Goal: Task Accomplishment & Management: Complete application form

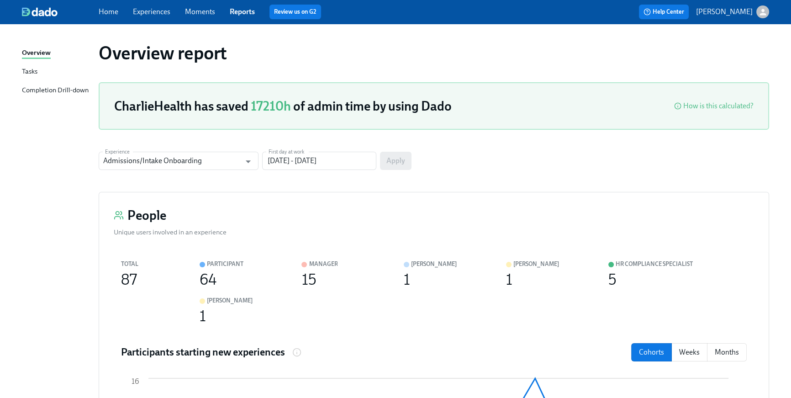
click at [111, 11] on link "Home" at bounding box center [109, 11] width 20 height 9
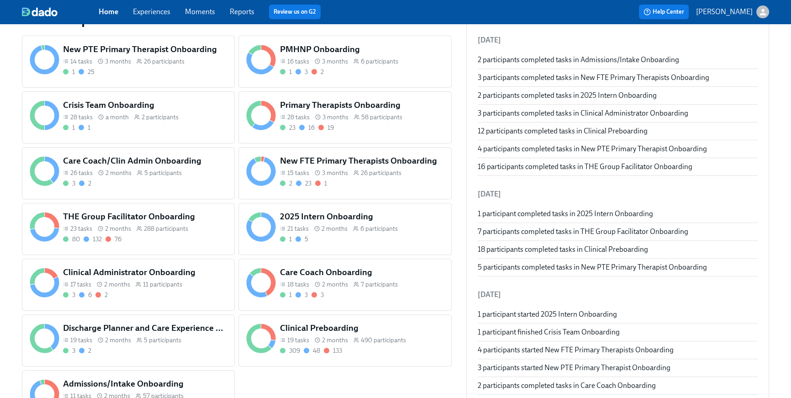
scroll to position [363, 0]
click at [373, 191] on div "New FTE Primary Therapists Onboarding 15 tasks 3 months 26 participants 2 23 1" at bounding box center [344, 173] width 213 height 52
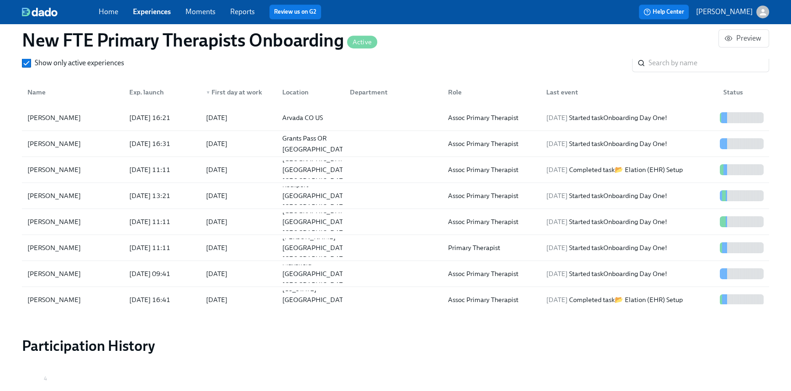
scroll to position [908, 0]
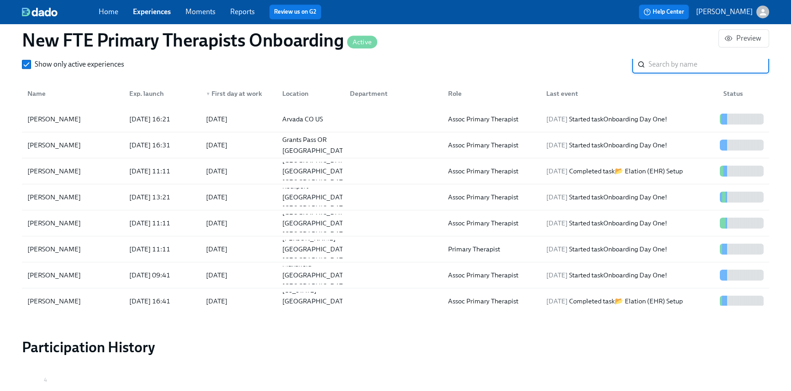
click at [674, 65] on input "search" at bounding box center [708, 64] width 121 height 18
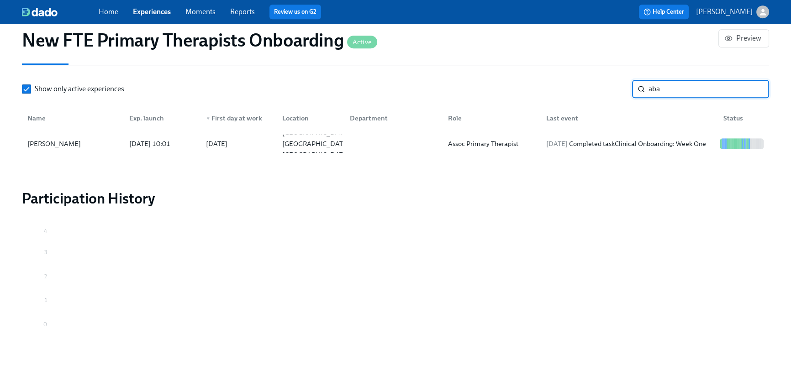
scroll to position [883, 0]
type input "aba"
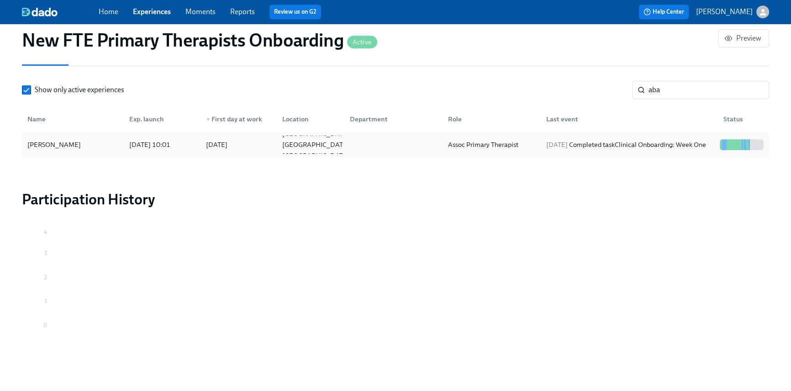
click at [627, 150] on div "2025/09/07 Completed task Clinical Onboarding: Week One" at bounding box center [625, 144] width 167 height 11
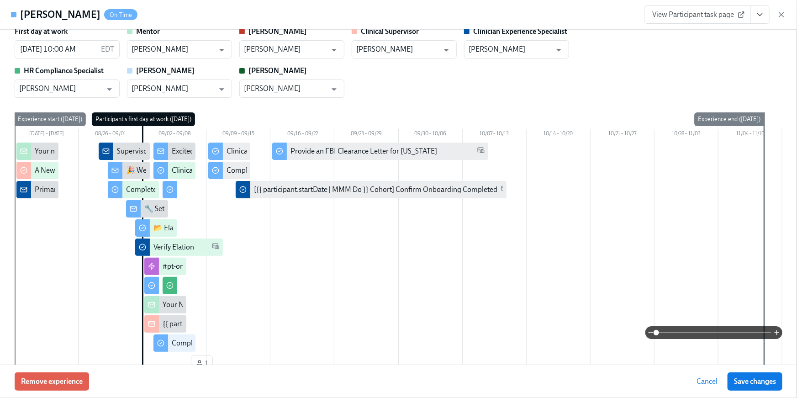
scroll to position [120, 0]
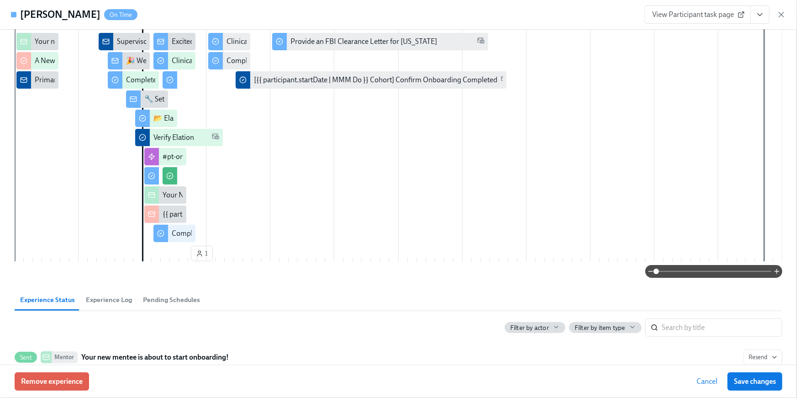
click at [758, 16] on icon "View task page" at bounding box center [759, 14] width 9 height 9
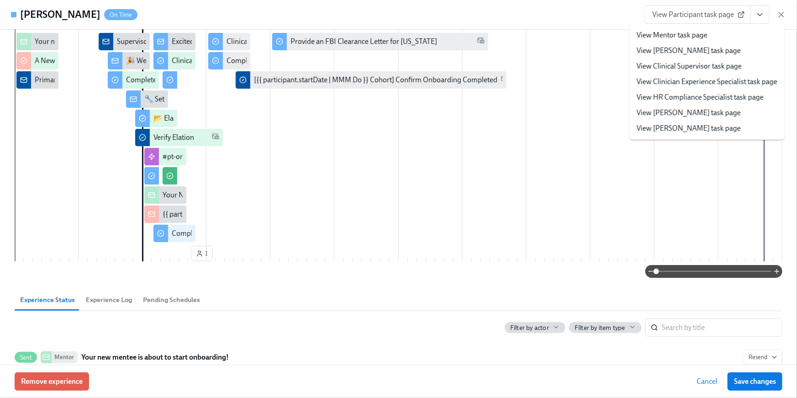
click at [725, 95] on link "View HR Compliance Specialist task page" at bounding box center [699, 97] width 127 height 10
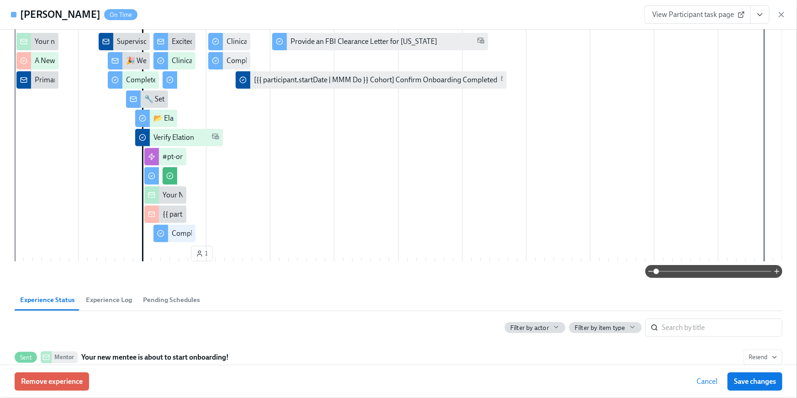
scroll to position [851, 0]
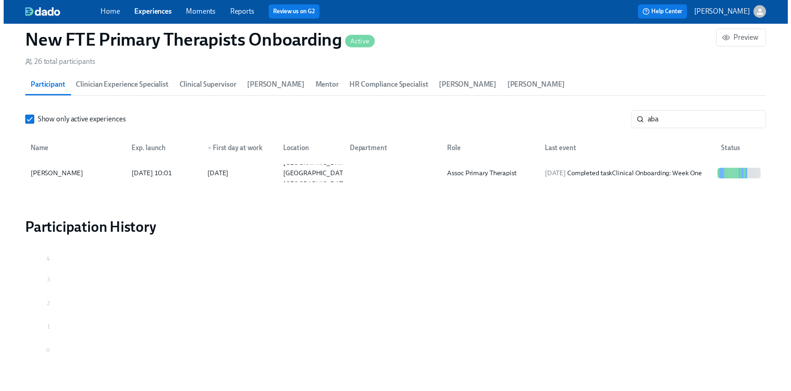
scroll to position [883, 0]
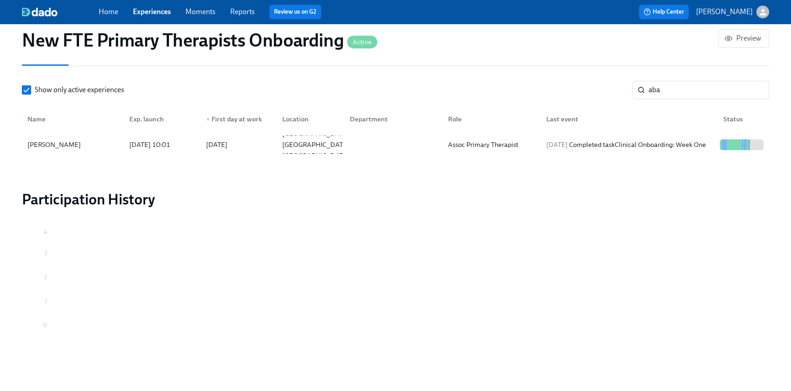
click at [104, 11] on link "Home" at bounding box center [109, 11] width 20 height 9
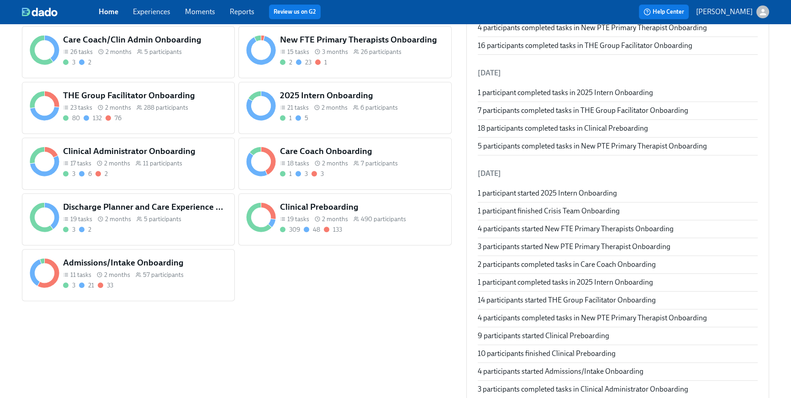
scroll to position [481, 0]
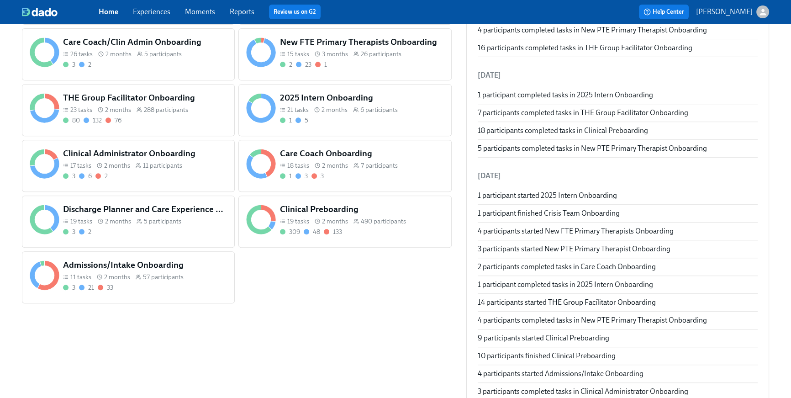
click at [138, 120] on div "80 132 76" at bounding box center [145, 120] width 164 height 9
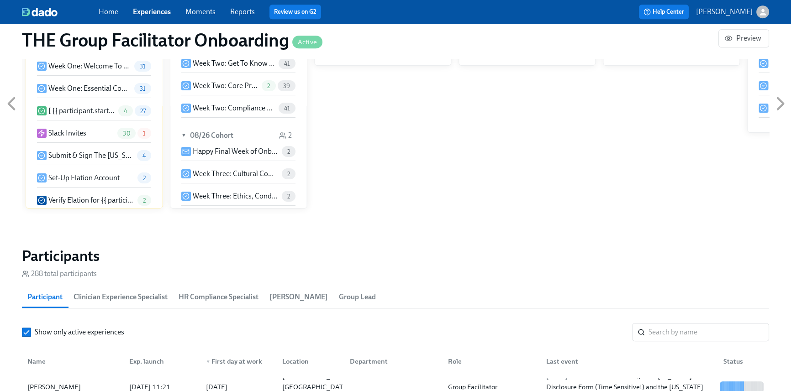
scroll to position [621, 0]
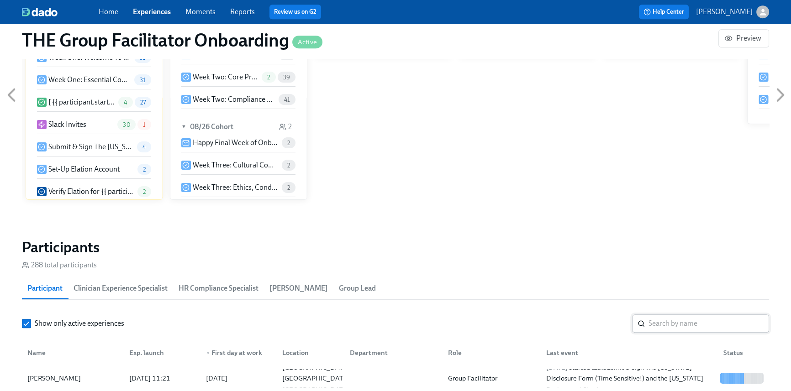
click at [662, 322] on input "search" at bounding box center [708, 324] width 121 height 18
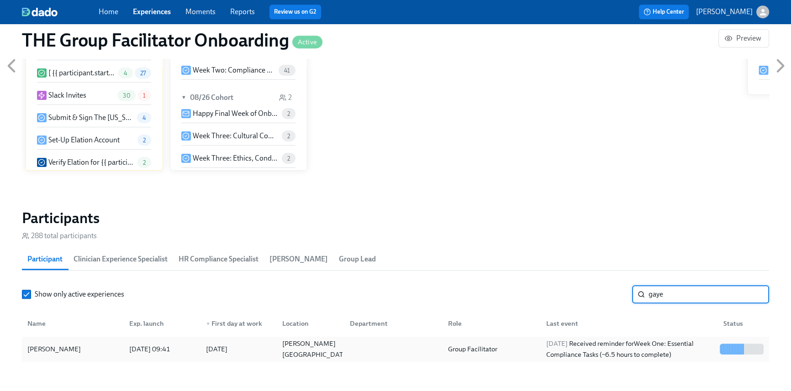
scroll to position [690, 0]
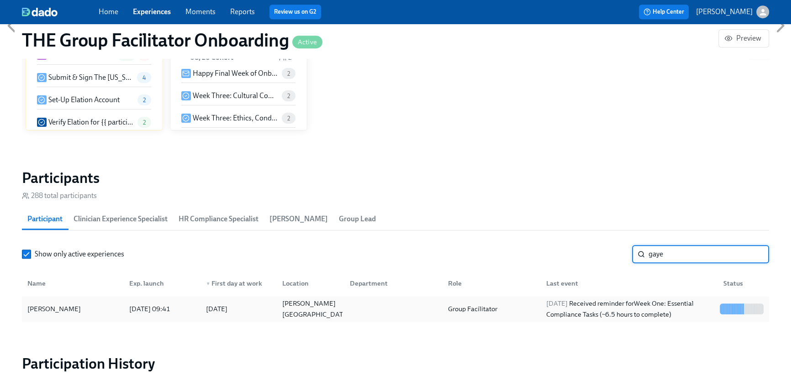
type input "gaye"
click at [577, 312] on div "2025/09/07 Received reminder for Week One: Essential Compliance Tasks (~6.5 hou…" at bounding box center [628, 309] width 173 height 22
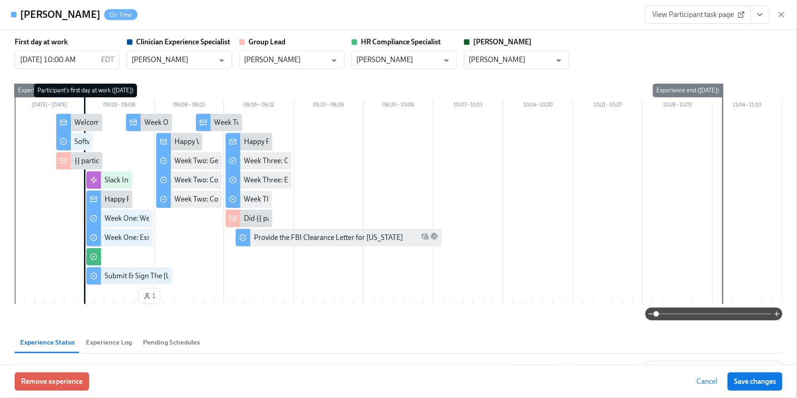
click at [760, 19] on icon "View task page" at bounding box center [759, 14] width 9 height 9
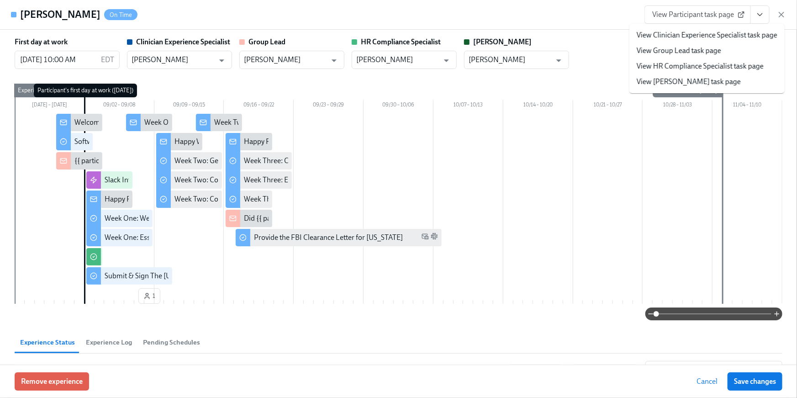
click at [719, 63] on link "View HR Compliance Specialist task page" at bounding box center [699, 66] width 127 height 10
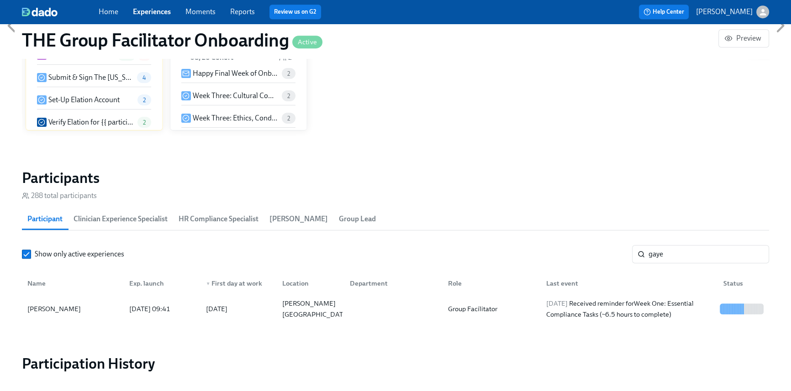
click at [113, 19] on div "Home Experiences Moments Reports Review us on G2" at bounding box center [266, 12] width 335 height 15
click at [109, 12] on link "Home" at bounding box center [109, 11] width 20 height 9
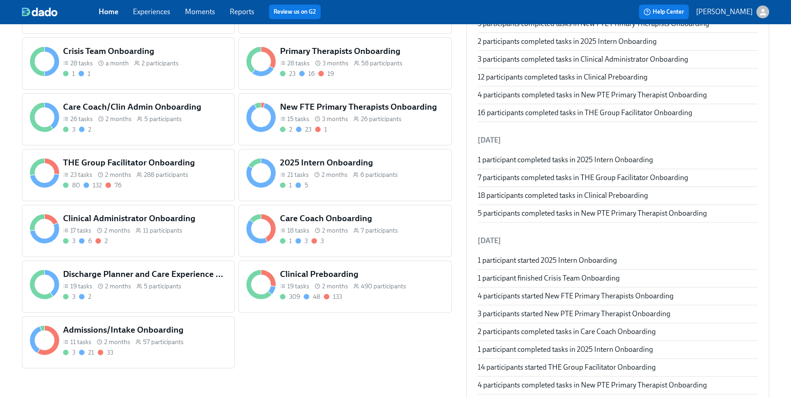
scroll to position [425, 0]
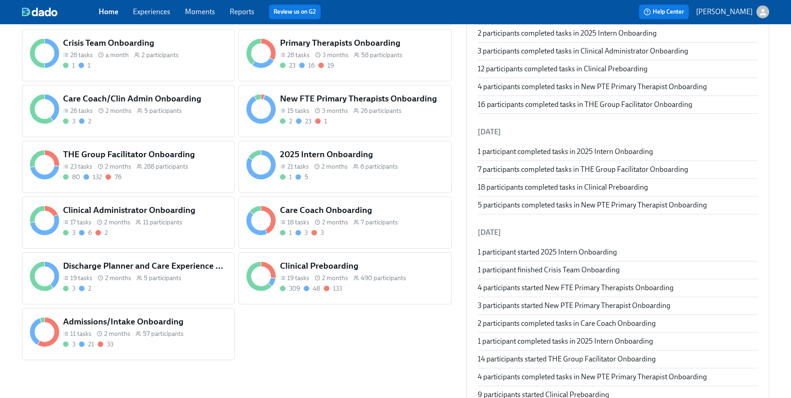
click at [189, 345] on div "3 21 33" at bounding box center [145, 344] width 164 height 9
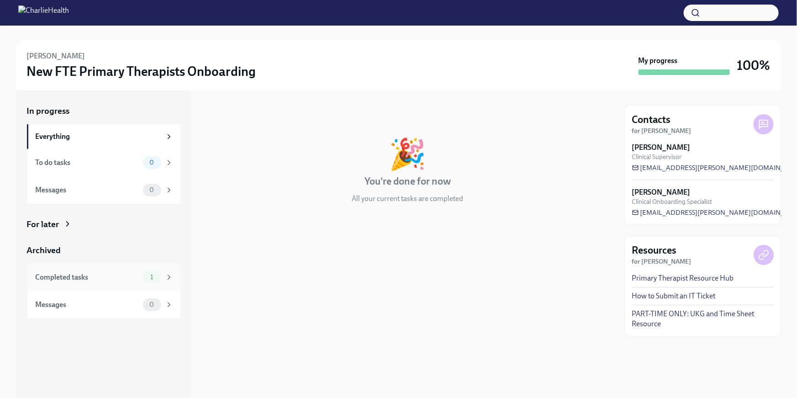
click at [104, 268] on div "Completed tasks 1" at bounding box center [103, 276] width 153 height 27
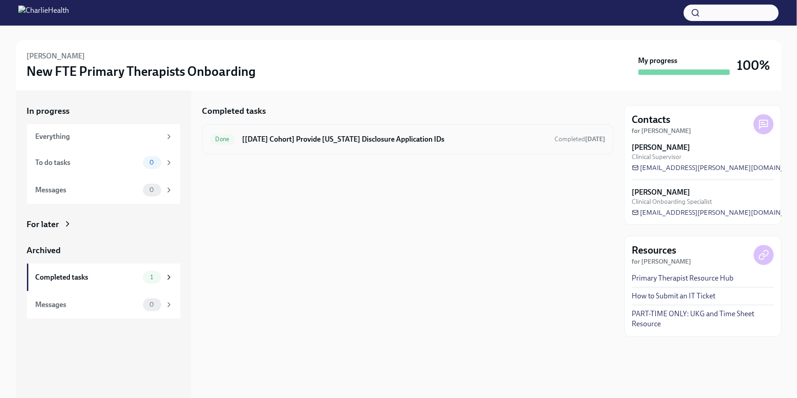
click at [336, 128] on div "Done [[DATE] Cohort] Provide [US_STATE] Disclosure Application IDs Completed [D…" at bounding box center [407, 139] width 411 height 30
click at [347, 147] on div "Done [[DATE] Cohort] Provide [US_STATE] Disclosure Application IDs Completed [D…" at bounding box center [407, 139] width 411 height 30
click at [468, 134] on h6 "[[DATE] Cohort] Provide [US_STATE] Disclosure Application IDs" at bounding box center [394, 139] width 305 height 10
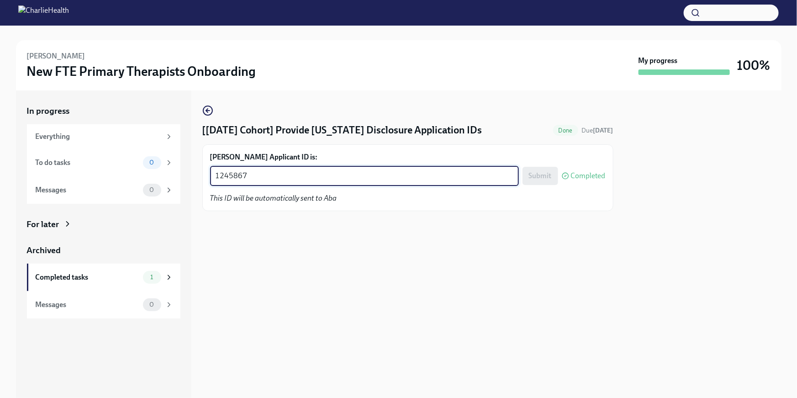
drag, startPoint x: 324, startPoint y: 180, endPoint x: 191, endPoint y: 179, distance: 132.9
click at [191, 179] on div "In progress Everything To do tasks 0 Messages 0 For later Archived Completed ta…" at bounding box center [398, 243] width 765 height 307
paste textarea "7990"
type textarea "1247990"
click at [531, 180] on span "Submit" at bounding box center [540, 175] width 23 height 9
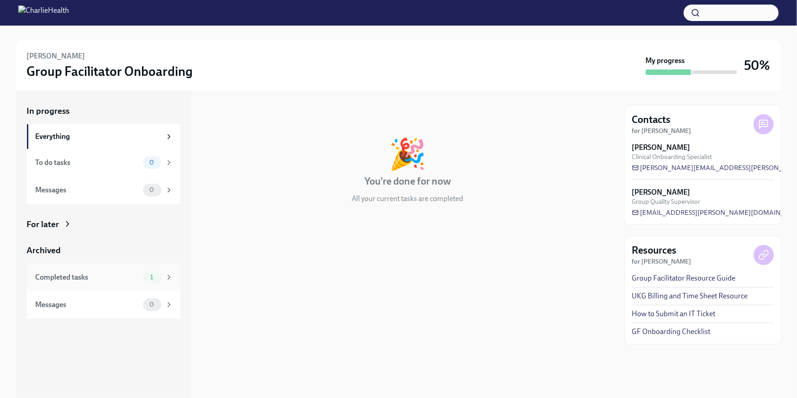
click at [63, 276] on div "Completed tasks" at bounding box center [88, 277] width 104 height 10
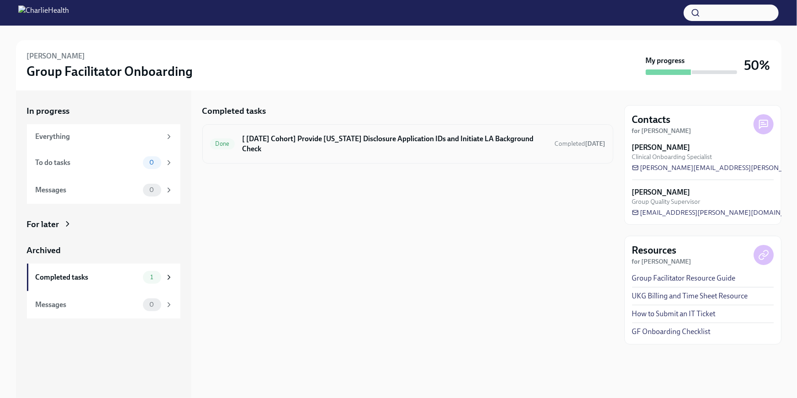
click at [324, 147] on div "Done [ Sep 2nd Cohort] Provide Utah Disclosure Application IDs and Initiate LA …" at bounding box center [407, 143] width 411 height 39
click at [321, 138] on h6 "[ [DATE] Cohort] Provide [US_STATE] Disclosure Application IDs and Initiate LA …" at bounding box center [394, 144] width 305 height 20
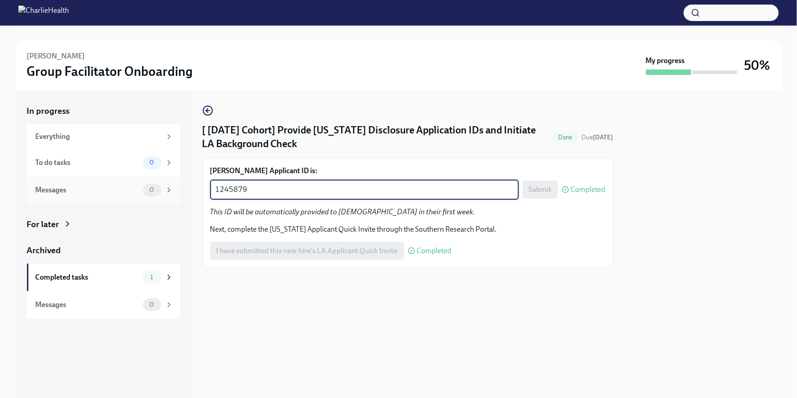
drag, startPoint x: 285, startPoint y: 189, endPoint x: 102, endPoint y: 187, distance: 183.5
click at [105, 179] on div "In progress Everything To do tasks 0 Messages 0 For later Archived Completed ta…" at bounding box center [398, 243] width 765 height 307
paste textarea "7996"
type textarea "1247996"
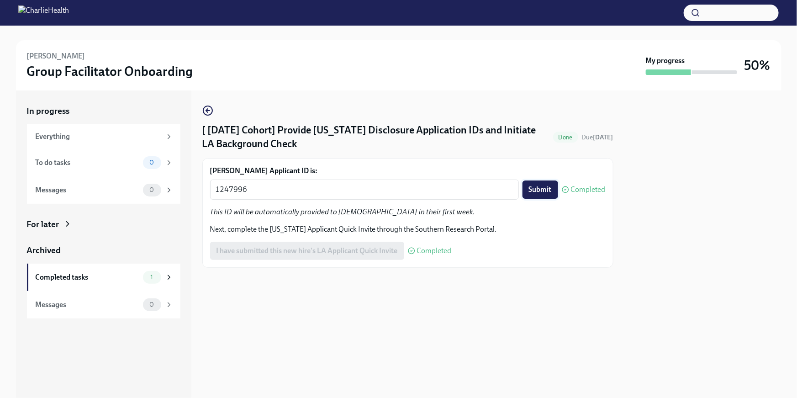
click at [535, 196] on button "Submit" at bounding box center [540, 189] width 36 height 18
